Goal: Go to known website: Go to known website

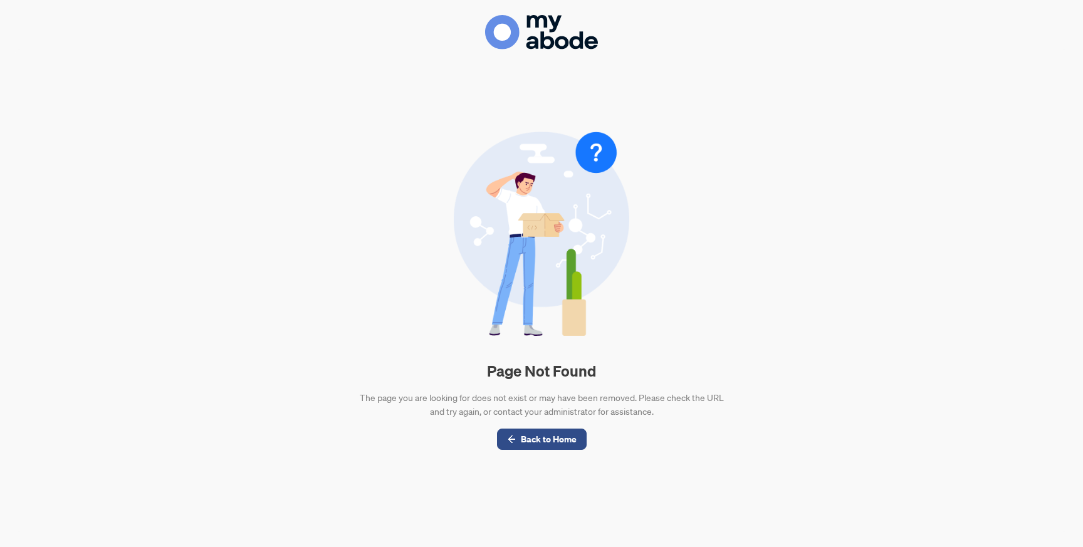
click at [831, 166] on div "Page Not Found The page you are looking for does not exist or may have been rem…" at bounding box center [541, 290] width 1053 height 482
